Goal: Task Accomplishment & Management: Complete application form

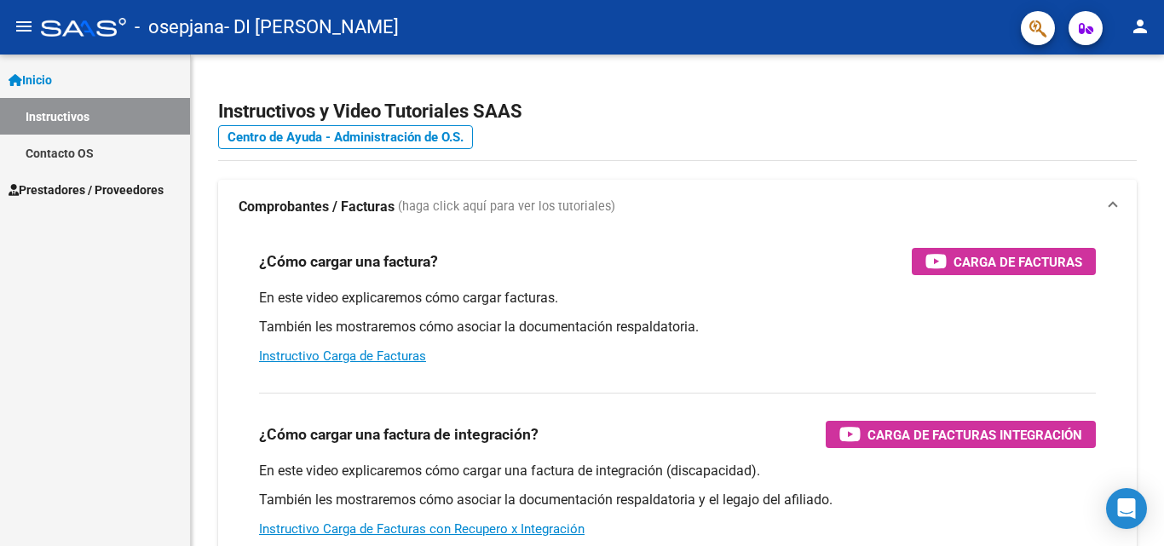
click at [89, 178] on link "Prestadores / Proveedores" at bounding box center [95, 189] width 190 height 37
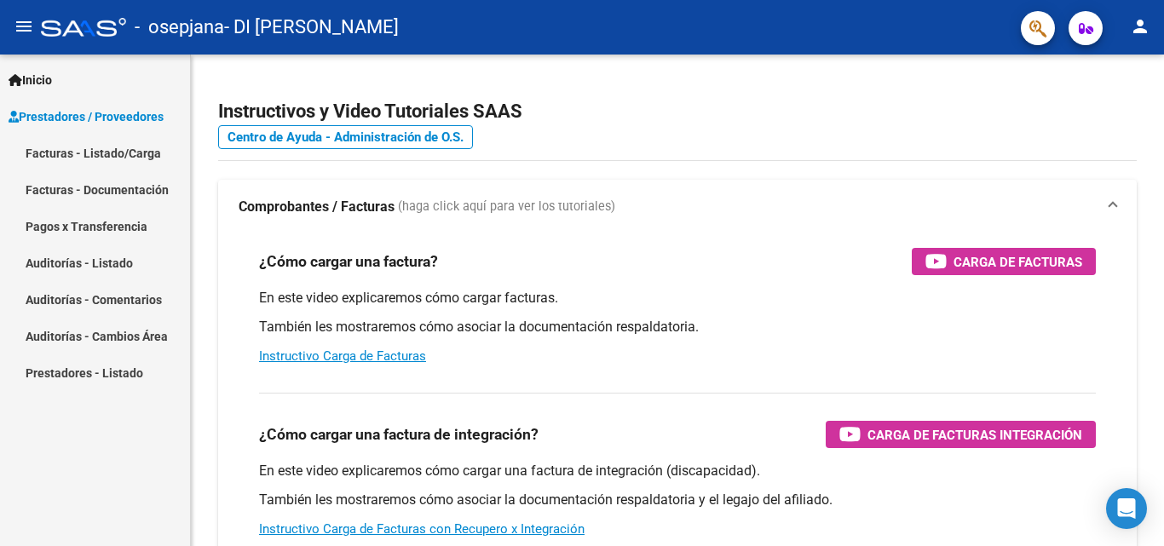
click at [142, 153] on link "Facturas - Listado/Carga" at bounding box center [95, 153] width 190 height 37
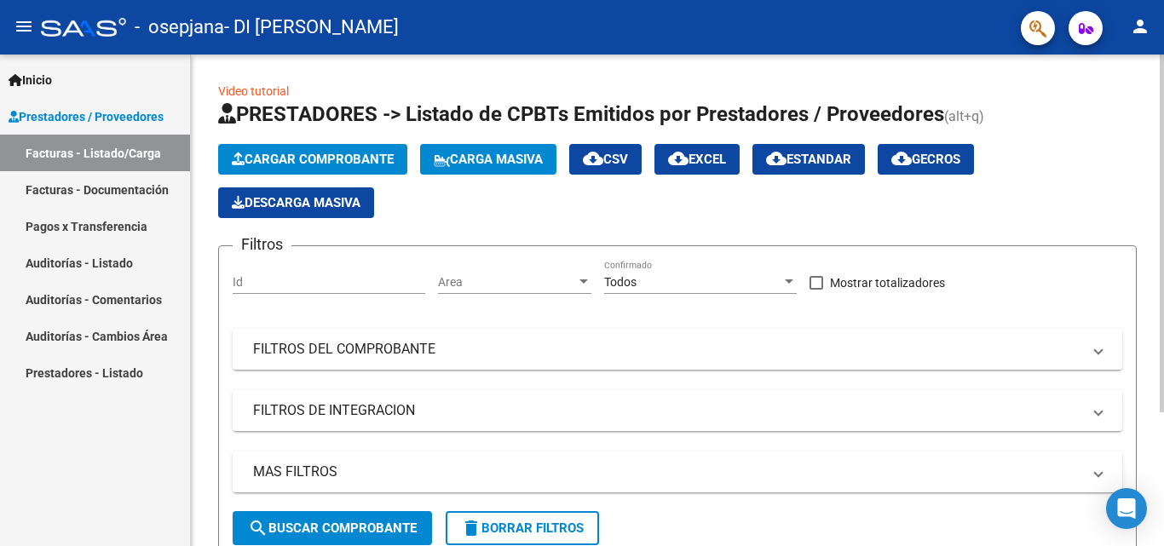
click at [302, 155] on span "Cargar Comprobante" at bounding box center [313, 159] width 162 height 15
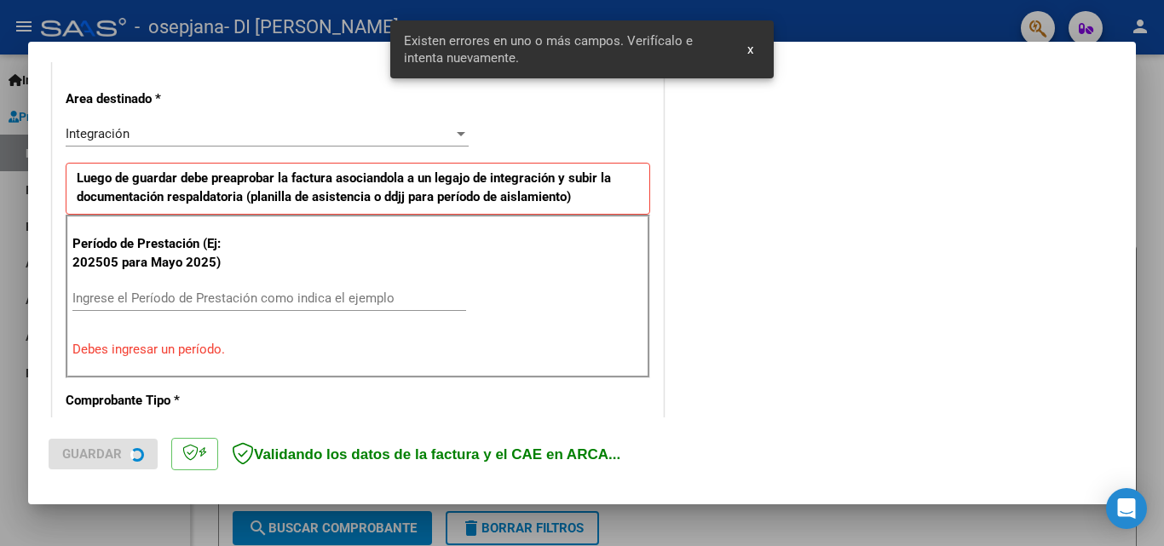
scroll to position [384, 0]
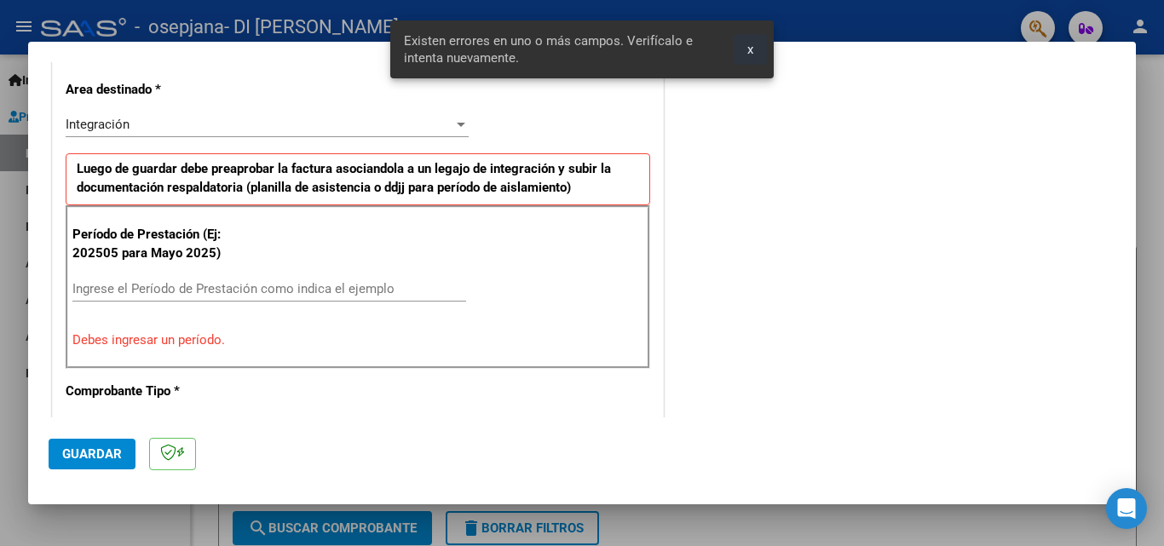
click at [747, 54] on span "x" at bounding box center [750, 49] width 6 height 15
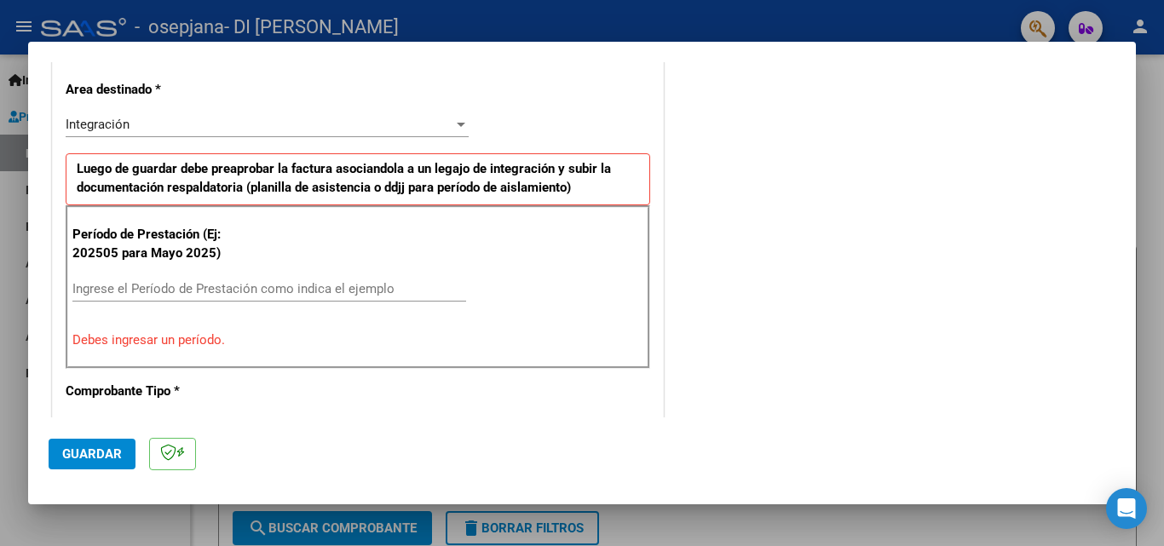
click at [323, 296] on input "Ingrese el Período de Prestación como indica el ejemplo" at bounding box center [269, 288] width 394 height 15
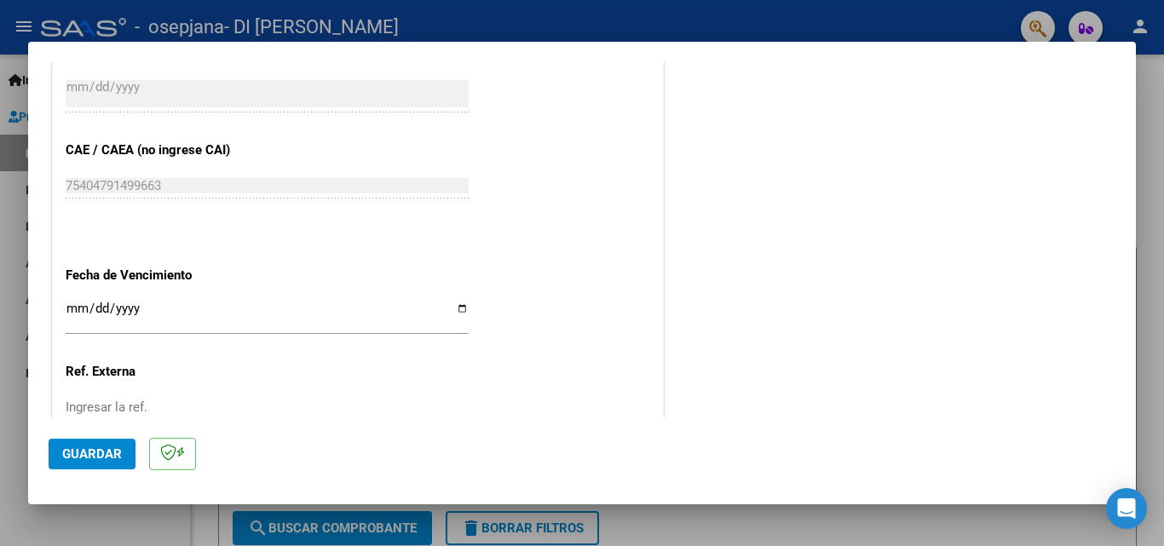
scroll to position [1144, 0]
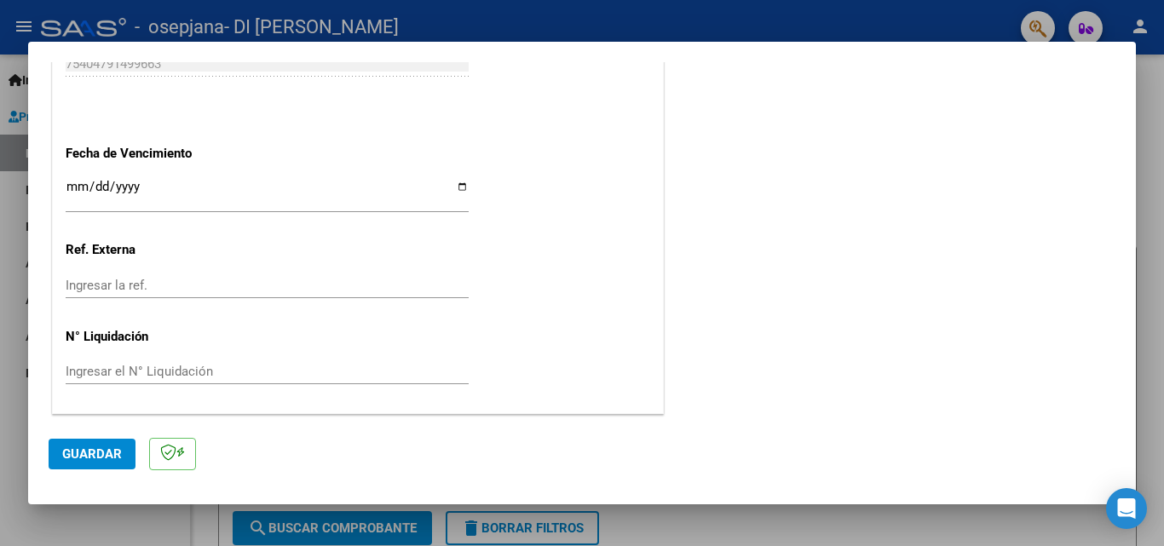
type input "202509"
click at [95, 463] on button "Guardar" at bounding box center [92, 454] width 87 height 31
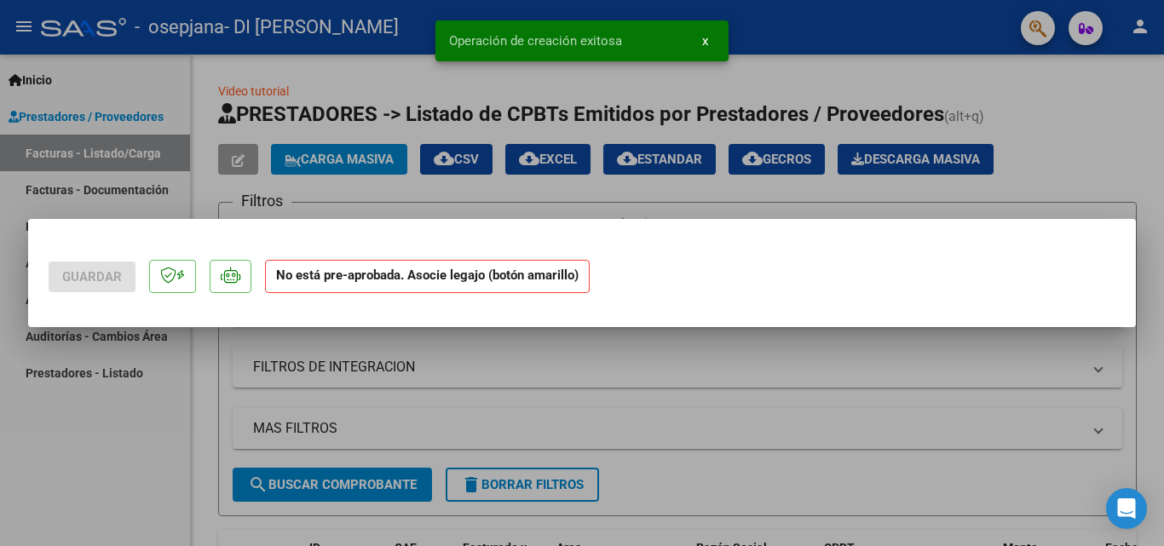
scroll to position [0, 0]
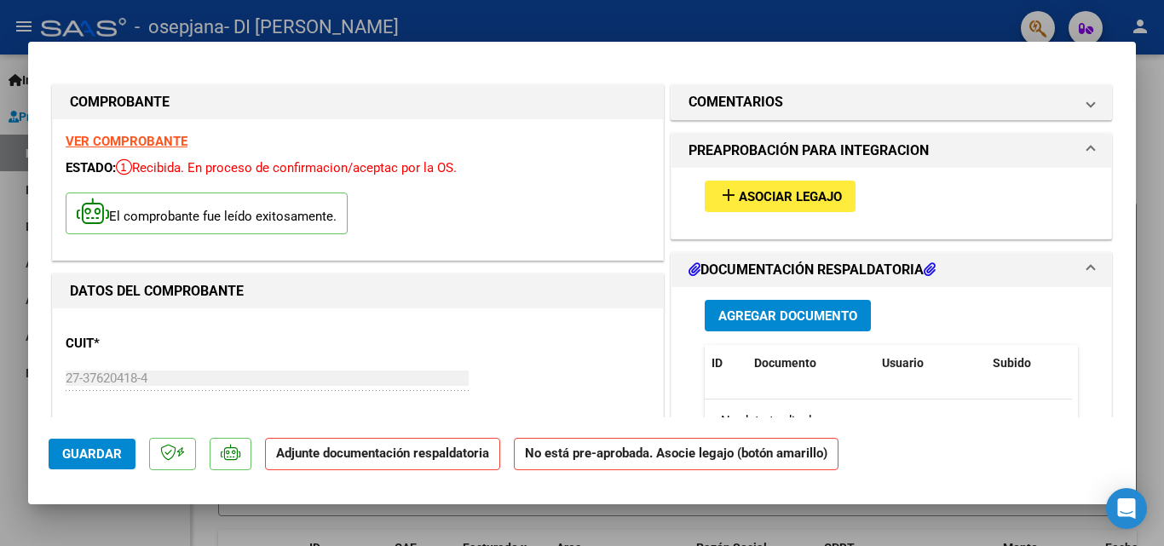
click at [745, 203] on span "Asociar Legajo" at bounding box center [790, 196] width 103 height 15
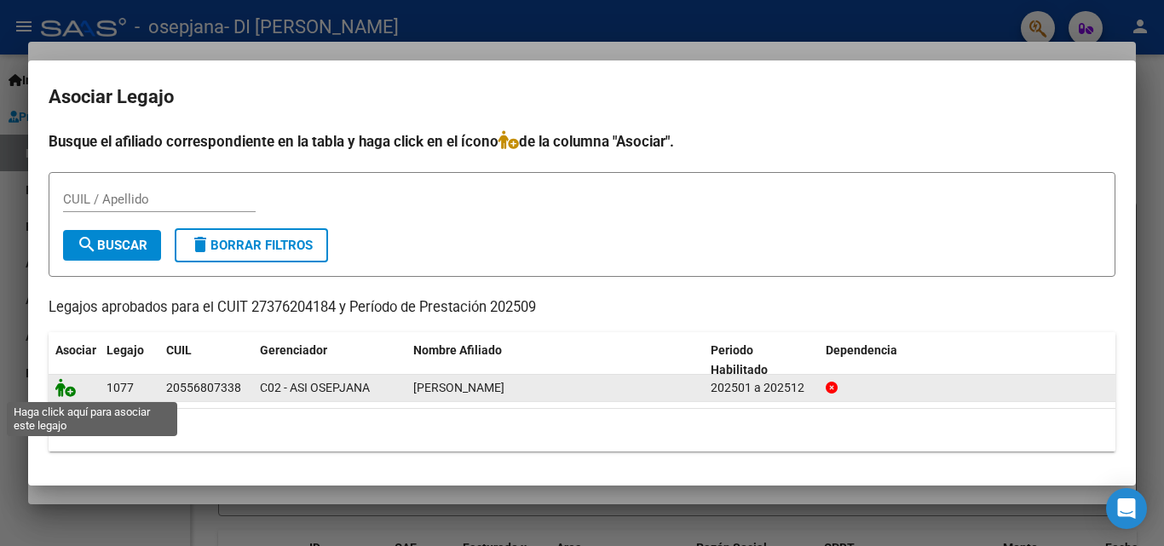
click at [66, 392] on icon at bounding box center [65, 387] width 20 height 19
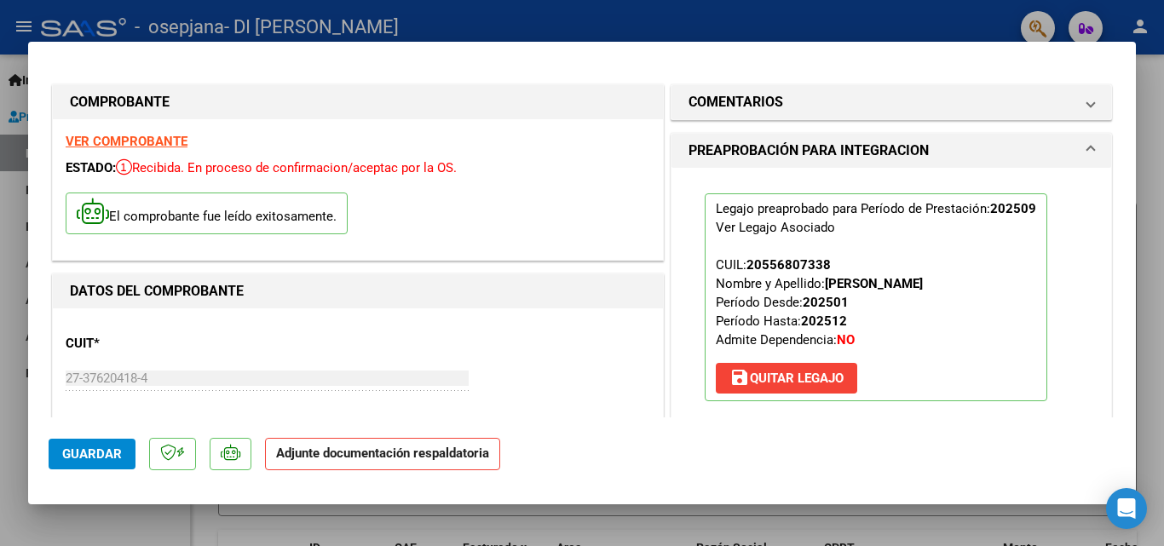
click at [398, 466] on p "Adjunte documentación respaldatoria" at bounding box center [382, 454] width 235 height 33
click at [448, 452] on strong "Adjunte documentación respaldatoria" at bounding box center [382, 453] width 213 height 15
click at [304, 461] on p "Adjunte documentación respaldatoria" at bounding box center [382, 454] width 235 height 33
click at [437, 459] on strong "Adjunte documentación respaldatoria" at bounding box center [382, 453] width 213 height 15
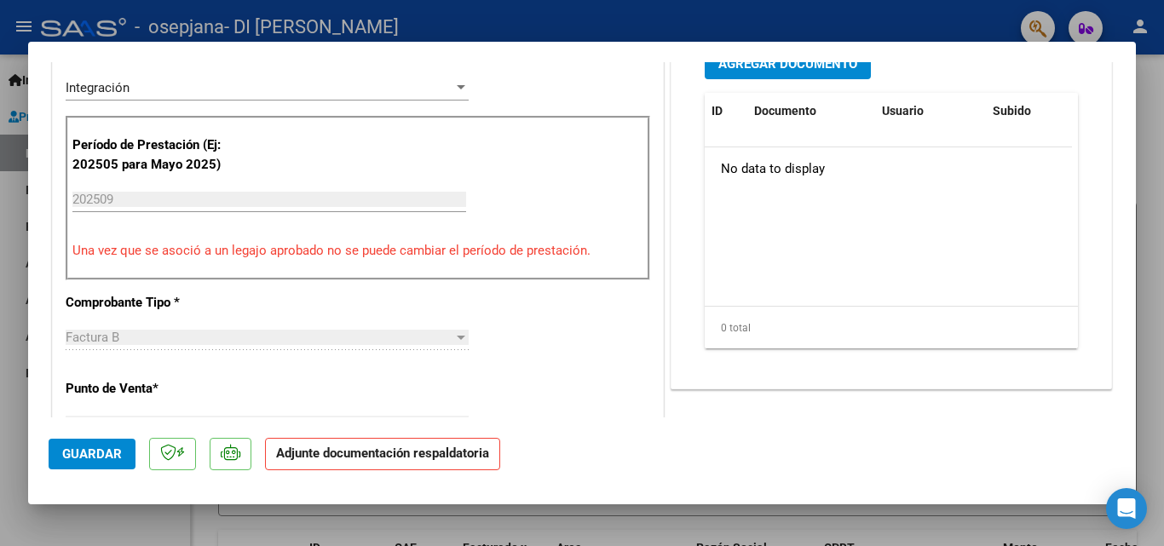
scroll to position [113, 0]
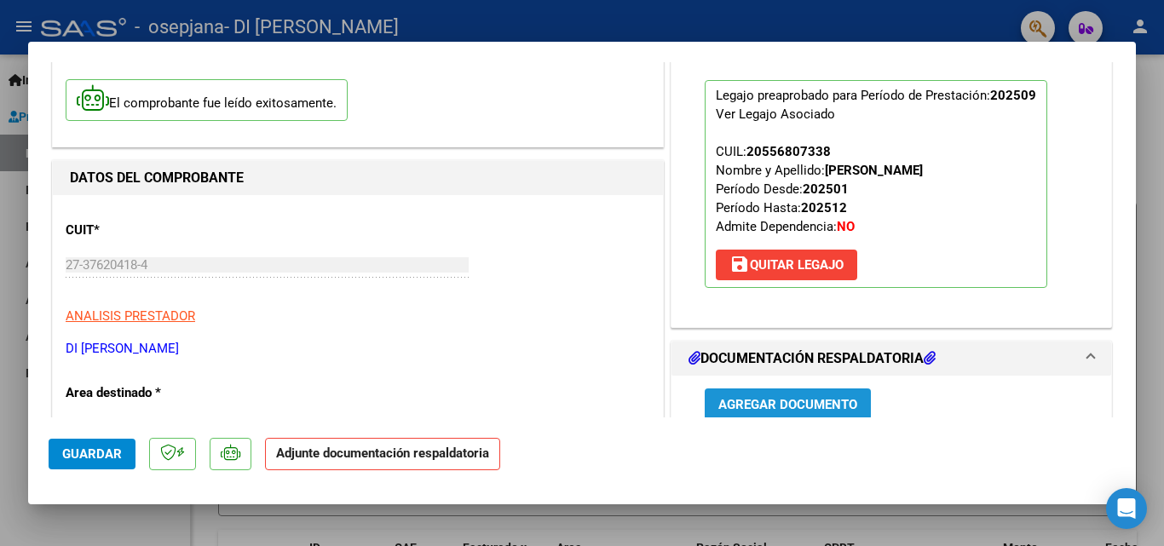
click at [762, 401] on span "Agregar Documento" at bounding box center [787, 404] width 139 height 15
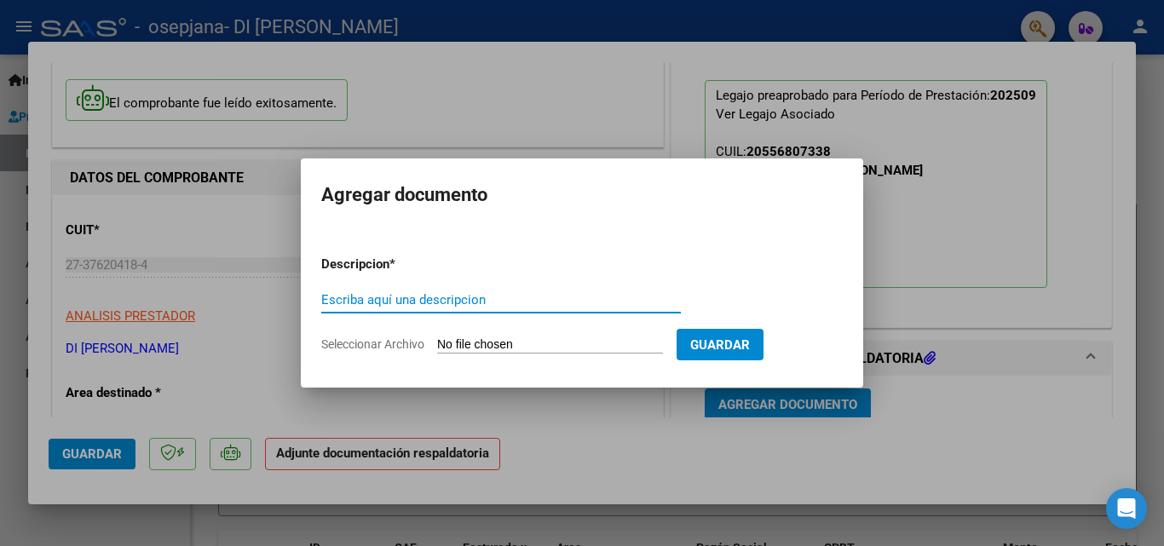
click at [590, 300] on input "Escriba aquí una descripcion" at bounding box center [501, 299] width 360 height 15
type input "ASISTENCIA"
click at [606, 339] on input "Seleccionar Archivo" at bounding box center [550, 345] width 226 height 16
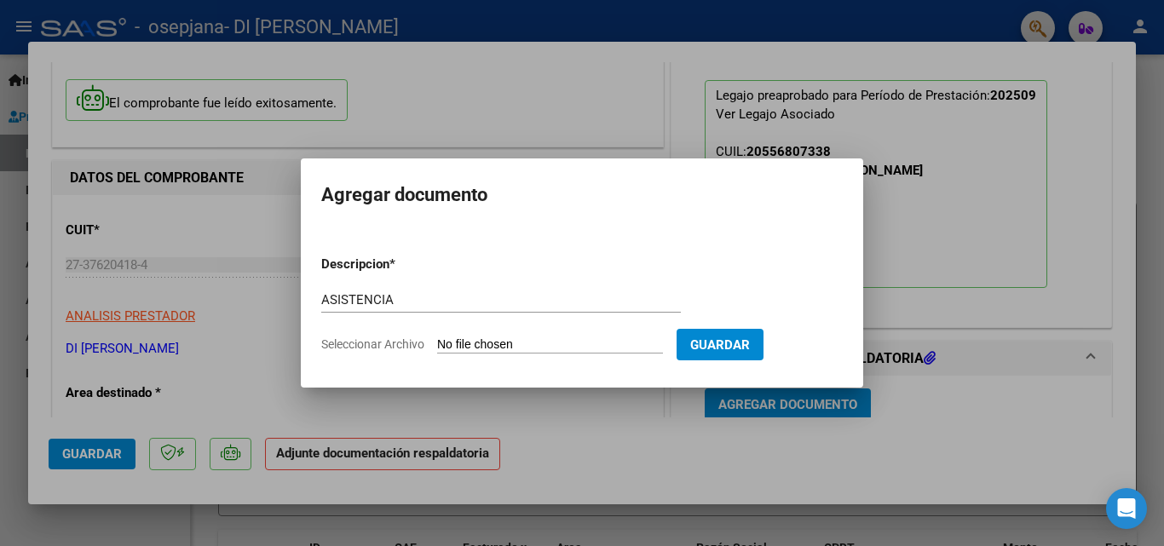
type input "C:\fakepath\ASISTENCIA [PERSON_NAME].pdf"
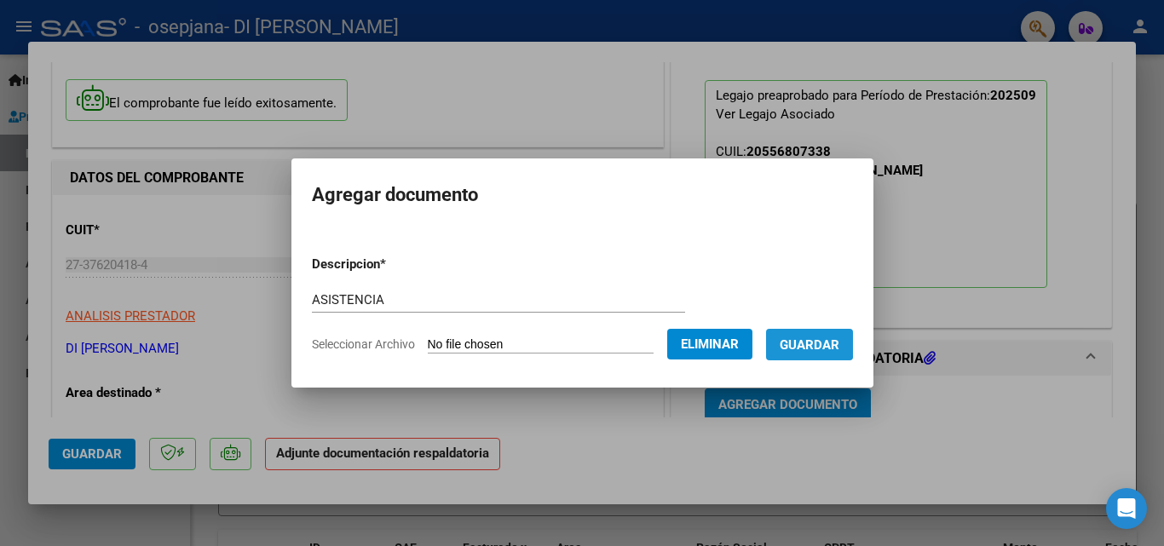
click at [821, 343] on span "Guardar" at bounding box center [810, 344] width 60 height 15
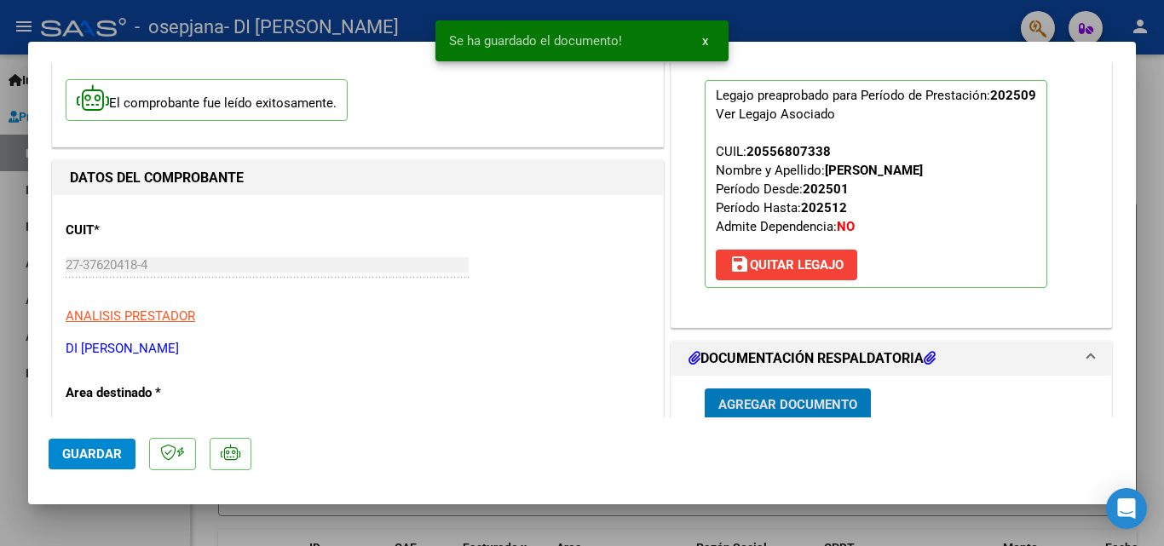
scroll to position [117, 0]
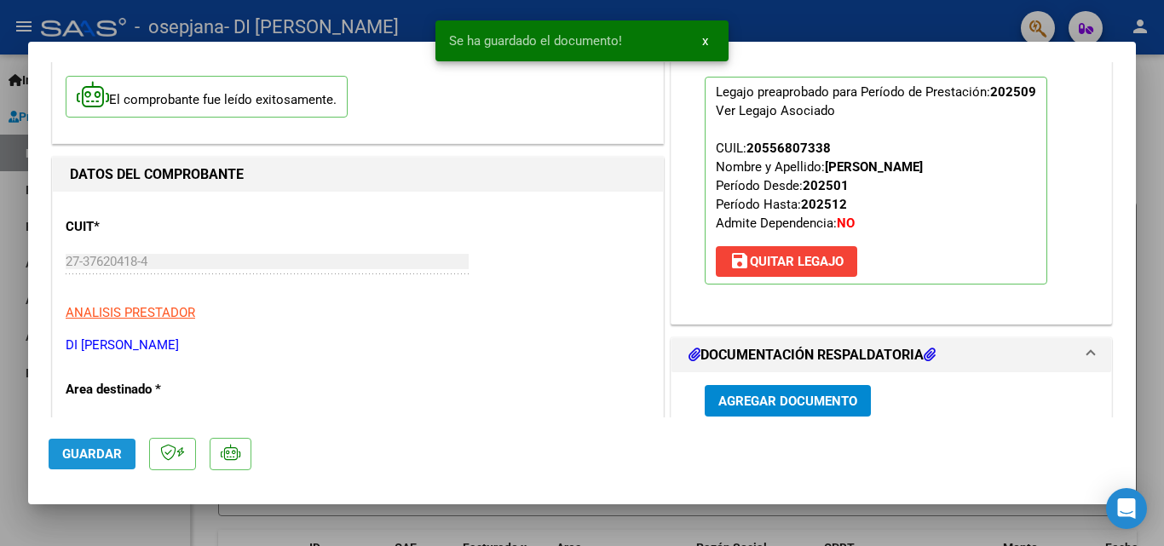
click at [89, 458] on span "Guardar" at bounding box center [92, 453] width 60 height 15
click at [106, 453] on span "Guardar" at bounding box center [92, 453] width 60 height 15
click at [1140, 339] on div at bounding box center [582, 273] width 1164 height 546
type input "$ 0,00"
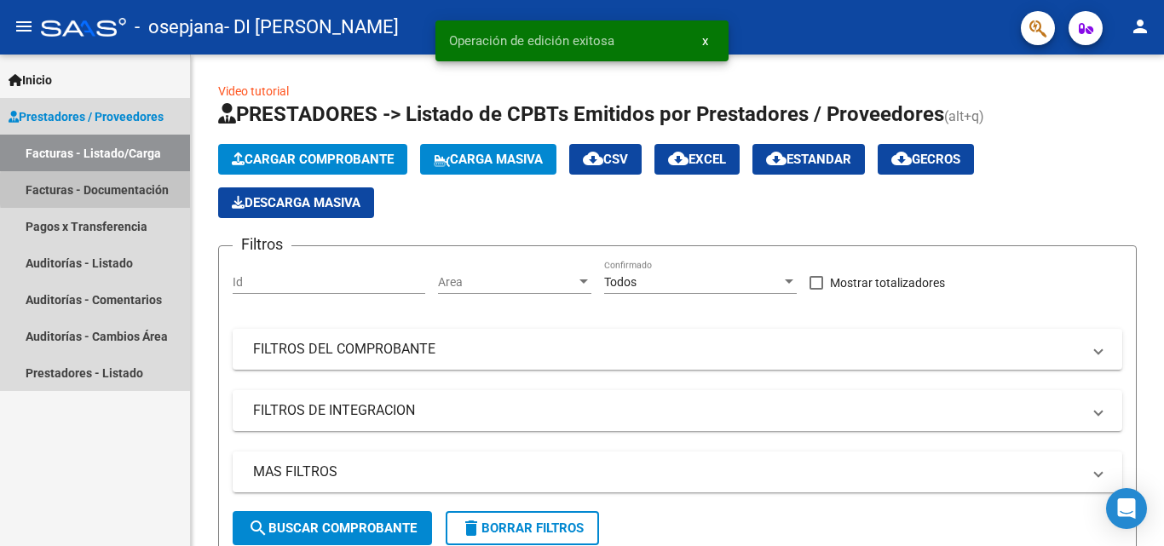
click at [153, 189] on link "Facturas - Documentación" at bounding box center [95, 189] width 190 height 37
